Goal: Task Accomplishment & Management: Manage account settings

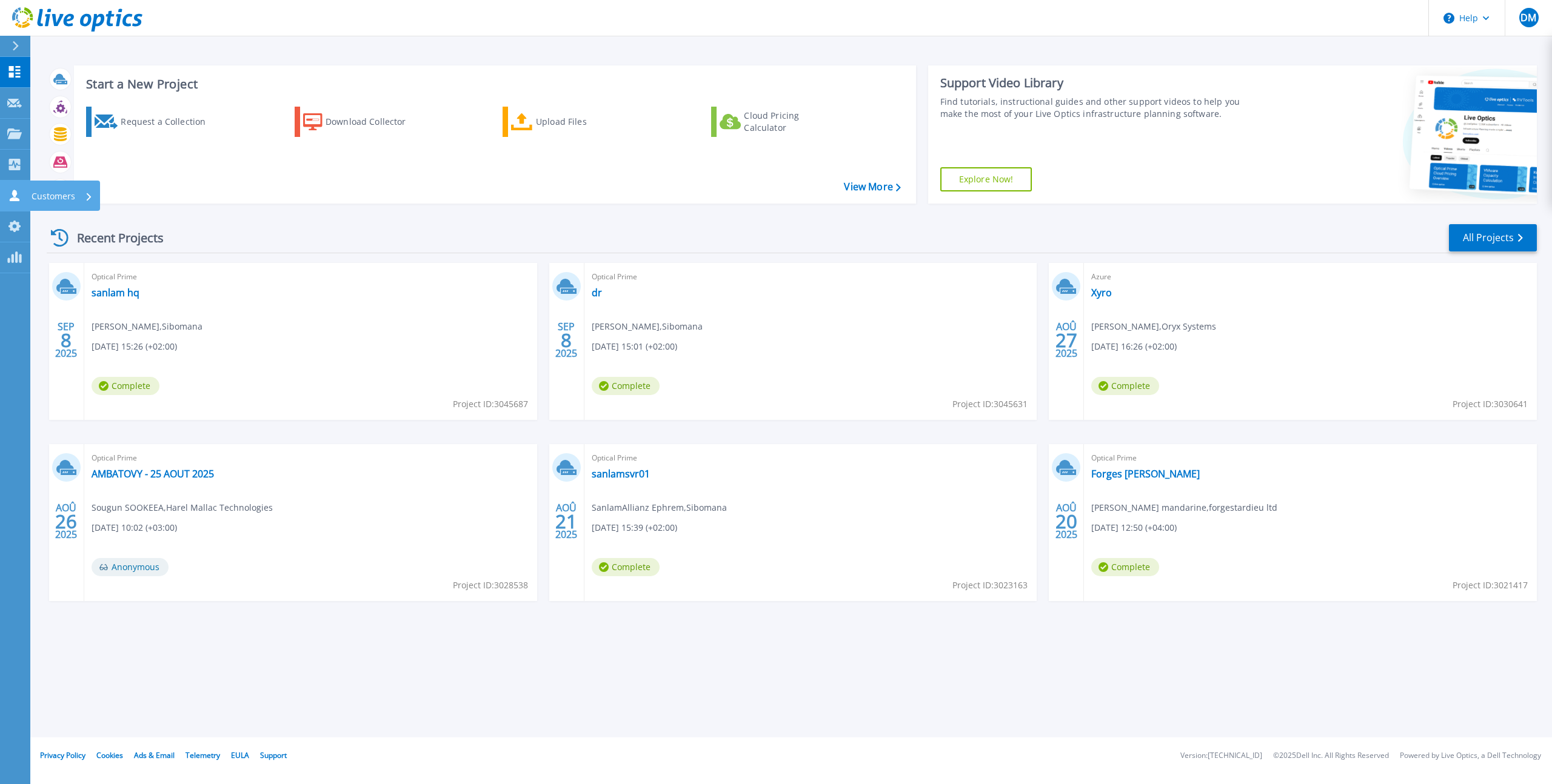
click at [17, 200] on icon at bounding box center [15, 195] width 10 height 11
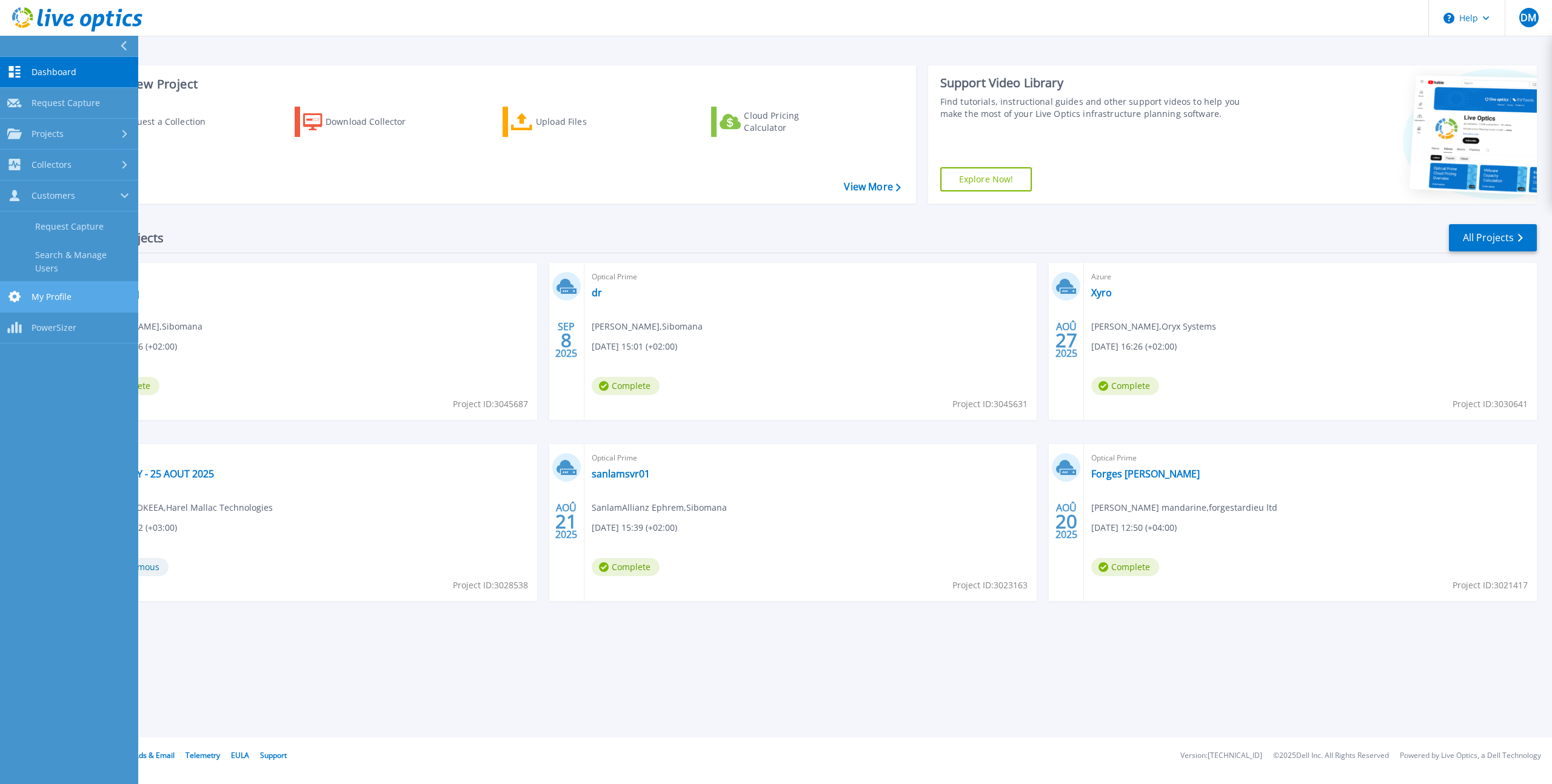
click at [39, 291] on span "My Profile" at bounding box center [51, 297] width 40 height 11
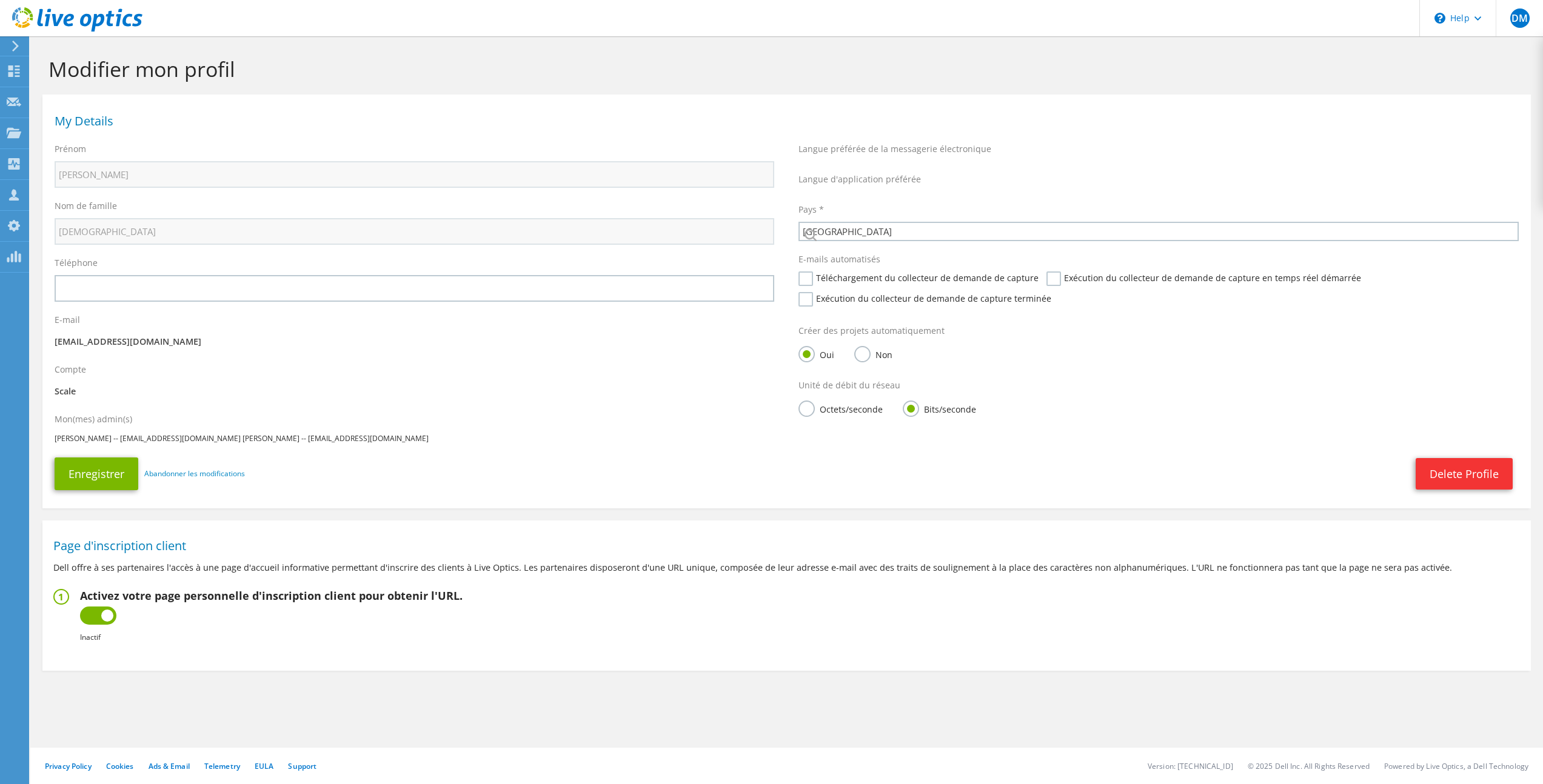
select select "73"
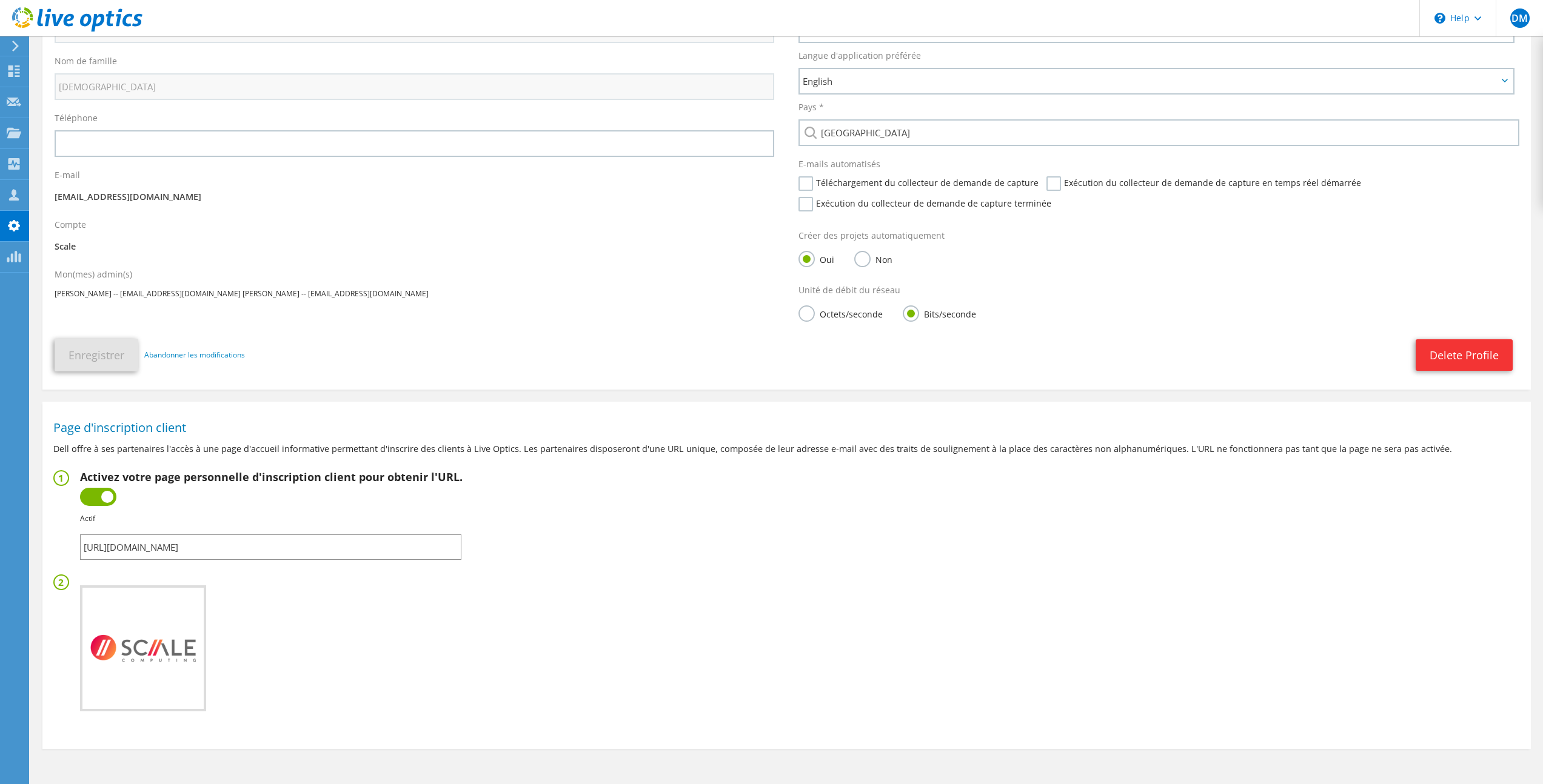
scroll to position [183, 0]
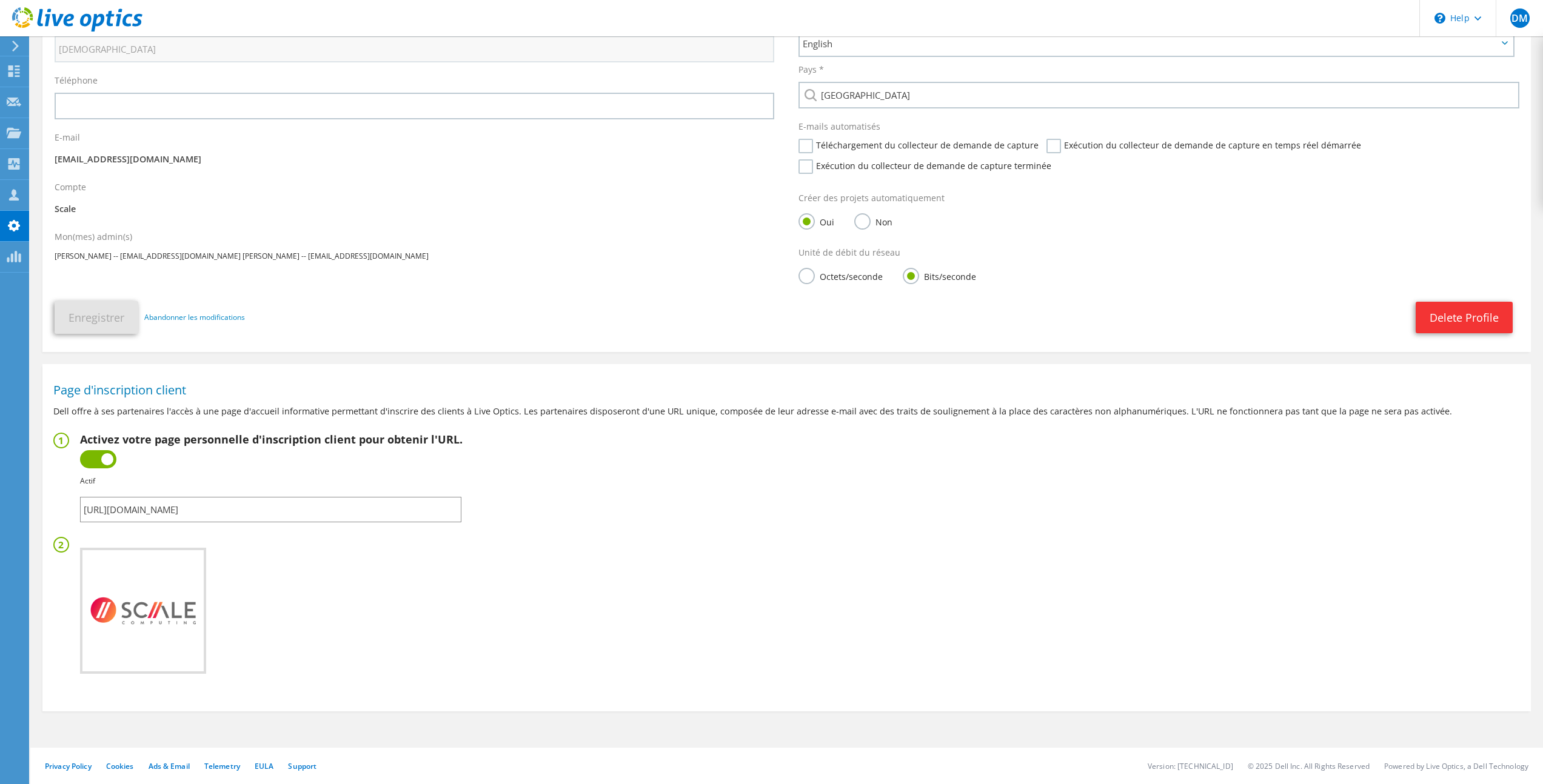
drag, startPoint x: 386, startPoint y: 507, endPoint x: 115, endPoint y: 472, distance: 273.3
click at [73, 502] on fieldset "Activez votre page personnelle d'inscription client pour obtenir l'URL. Inactif…" at bounding box center [787, 477] width 1467 height 90
